Goal: Navigation & Orientation: Find specific page/section

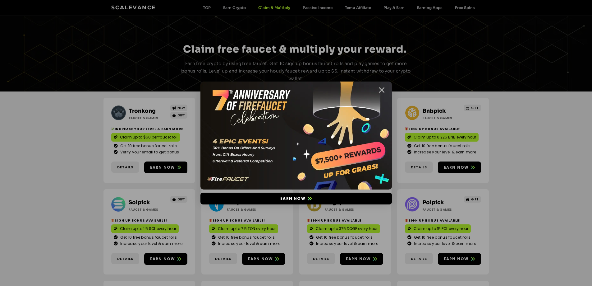
click at [380, 91] on icon "Close" at bounding box center [382, 90] width 8 height 8
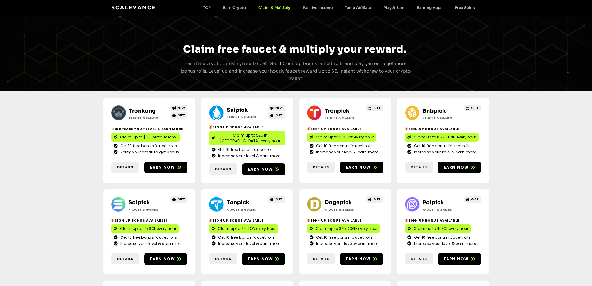
click at [142, 108] on link "Tronkong" at bounding box center [142, 111] width 27 height 7
click at [231, 108] on link "Suipick" at bounding box center [237, 110] width 21 height 7
click at [438, 108] on link "Bnbpick" at bounding box center [434, 111] width 23 height 7
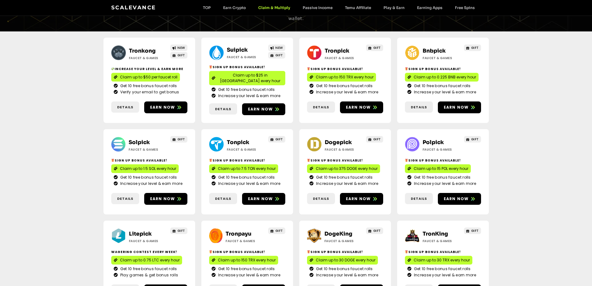
scroll to position [62, 0]
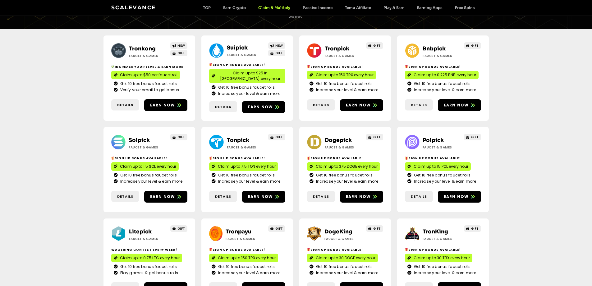
click at [241, 47] on link "Suipick" at bounding box center [237, 47] width 21 height 7
click at [437, 46] on link "Bnbpick" at bounding box center [434, 48] width 23 height 7
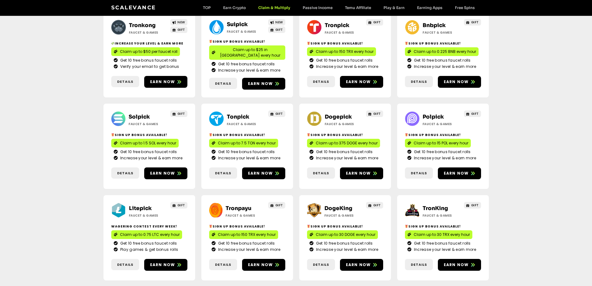
scroll to position [124, 0]
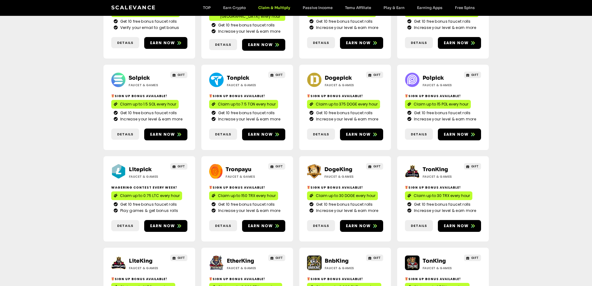
click at [136, 75] on link "Solpick" at bounding box center [139, 78] width 21 height 7
click at [337, 75] on link "Dogepick" at bounding box center [338, 78] width 27 height 7
click at [433, 75] on link "Polpick" at bounding box center [433, 78] width 21 height 7
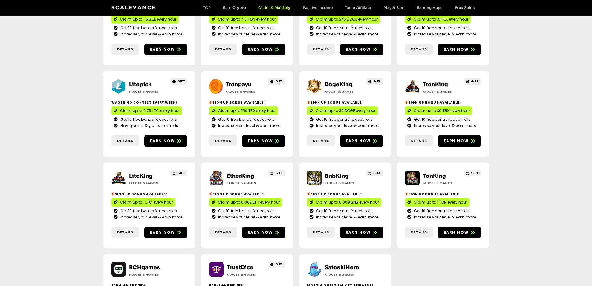
scroll to position [218, 0]
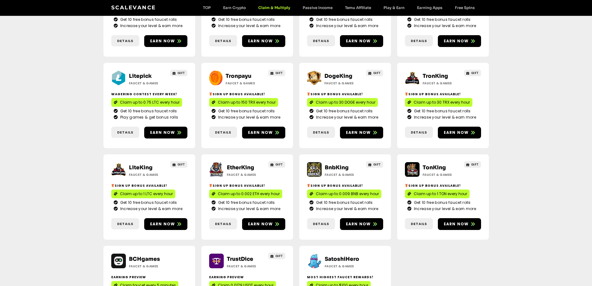
click at [142, 73] on link "Litepick" at bounding box center [140, 76] width 23 height 7
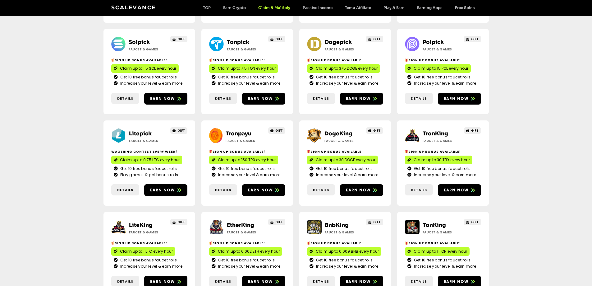
scroll to position [155, 0]
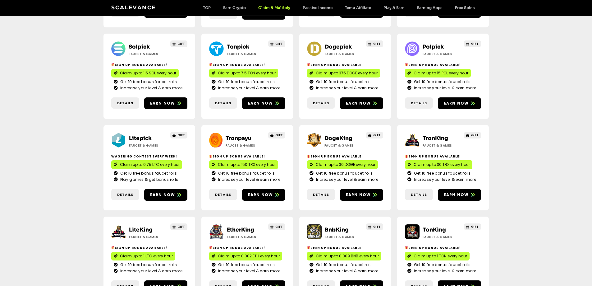
click at [337, 135] on link "DogeKing" at bounding box center [339, 138] width 28 height 7
click at [435, 134] on h2 "TronKing" at bounding box center [442, 138] width 39 height 8
click at [436, 135] on link "TronKing" at bounding box center [435, 138] width 25 height 7
click at [141, 226] on link "LiteKing" at bounding box center [141, 229] width 24 height 7
click at [238, 226] on link "EtherKing" at bounding box center [240, 229] width 27 height 7
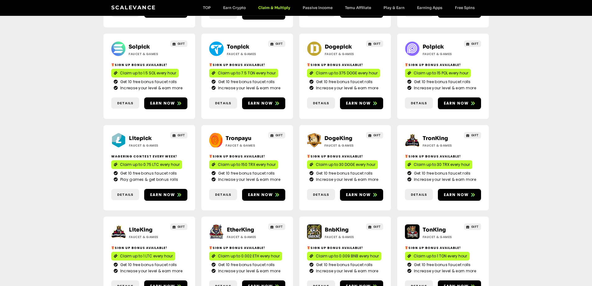
click at [331, 226] on link "BnbKing" at bounding box center [337, 229] width 24 height 7
click at [432, 226] on link "TonKing" at bounding box center [434, 229] width 23 height 7
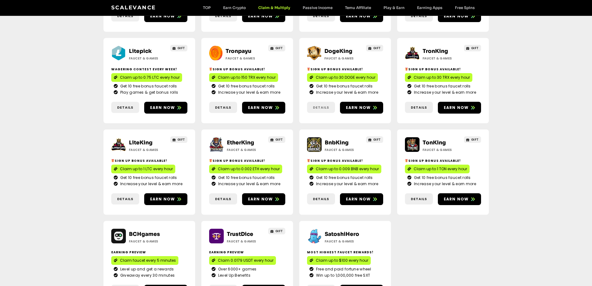
scroll to position [280, 0]
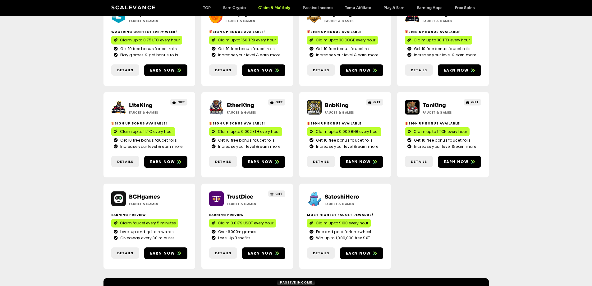
click at [239, 193] on link "TrustDice" at bounding box center [240, 196] width 26 height 7
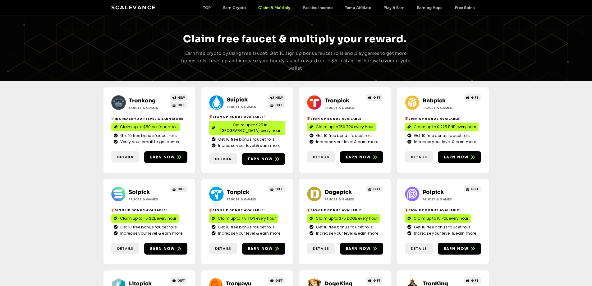
scroll to position [0, 0]
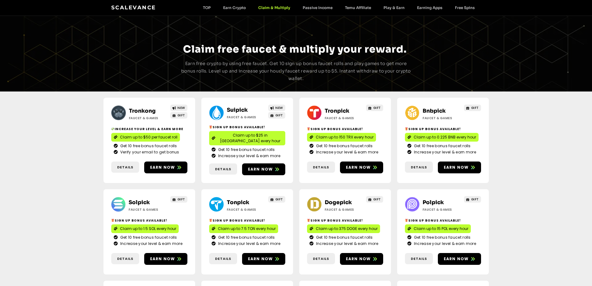
click at [145, 8] on link "Scalevance" at bounding box center [133, 7] width 45 height 6
